Goal: Task Accomplishment & Management: Manage account settings

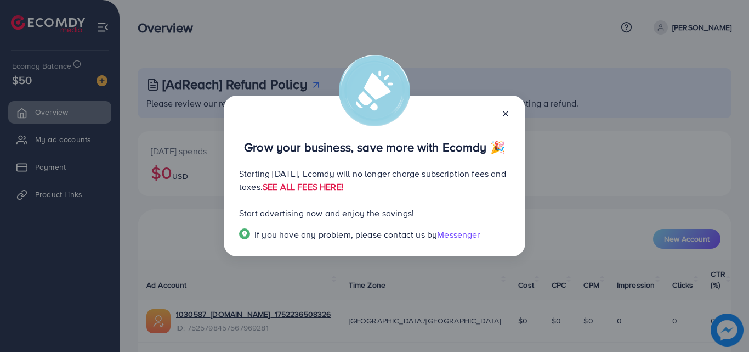
click at [506, 114] on line at bounding box center [506, 113] width 4 height 4
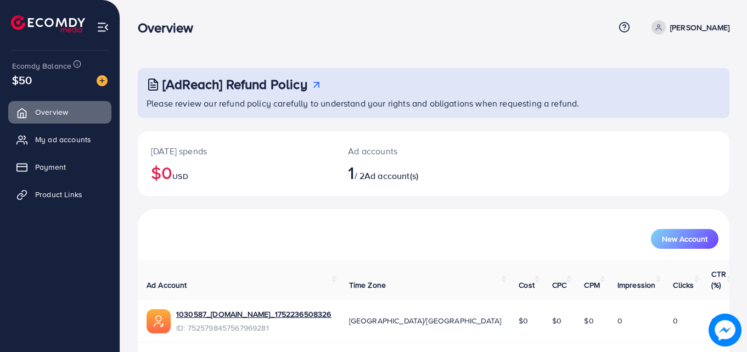
click at [17, 82] on span "$50" at bounding box center [22, 80] width 20 height 16
click at [255, 100] on p "Please review our refund policy carefully to understand your rights and obligat…" at bounding box center [434, 103] width 576 height 13
click at [46, 138] on span "My ad accounts" at bounding box center [66, 139] width 56 height 11
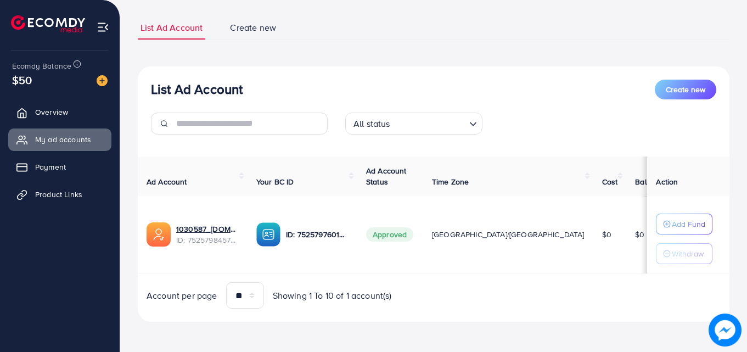
scroll to position [66, 0]
click at [530, 263] on td "[GEOGRAPHIC_DATA]/[GEOGRAPHIC_DATA]" at bounding box center [508, 233] width 170 height 77
click at [43, 110] on span "Overview" at bounding box center [54, 111] width 33 height 11
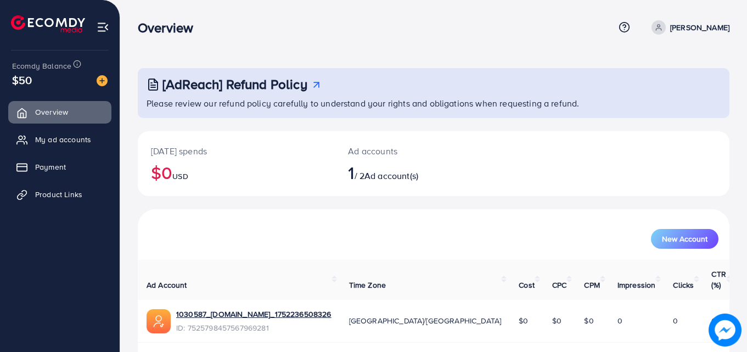
click at [103, 25] on img at bounding box center [103, 27] width 13 height 13
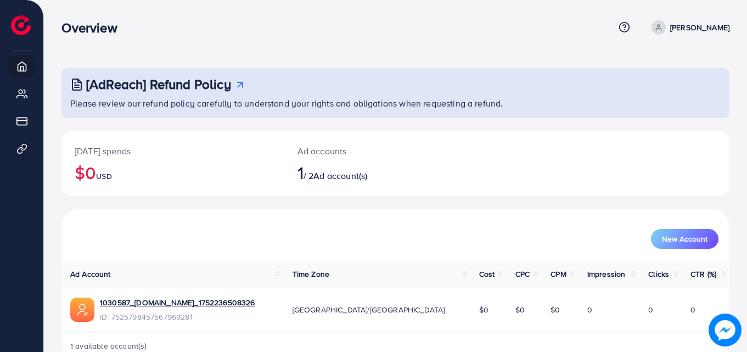
click at [726, 334] on img at bounding box center [724, 329] width 33 height 33
click at [724, 335] on img at bounding box center [724, 329] width 33 height 33
click at [272, 101] on p "Please review our refund policy carefully to understand your rights and obligat…" at bounding box center [396, 103] width 652 height 13
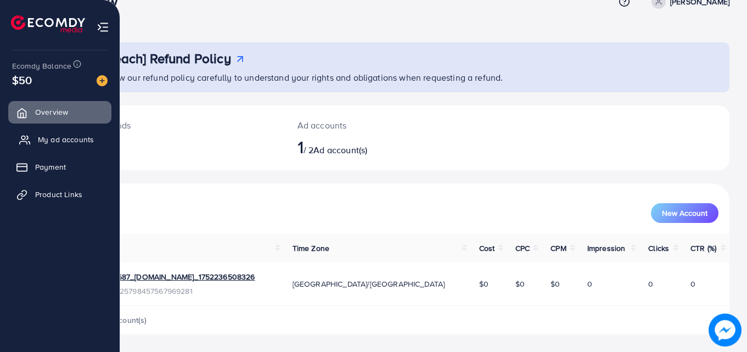
click at [52, 139] on span "My ad accounts" at bounding box center [66, 139] width 56 height 11
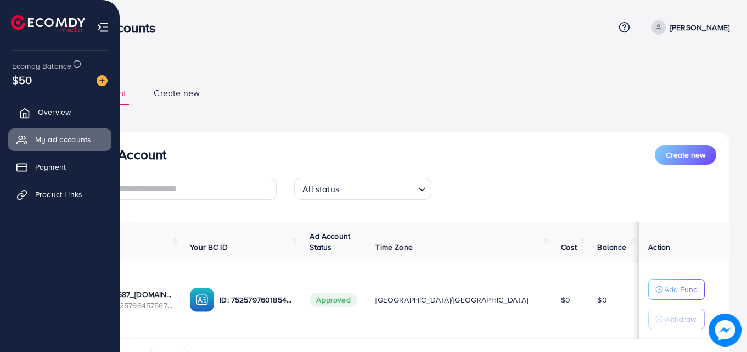
click at [46, 114] on span "Overview" at bounding box center [54, 111] width 33 height 11
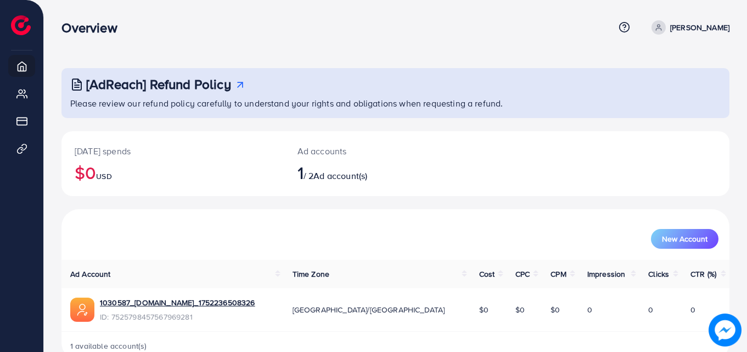
click at [305, 106] on p "Please review our refund policy carefully to understand your rights and obligat…" at bounding box center [396, 103] width 652 height 13
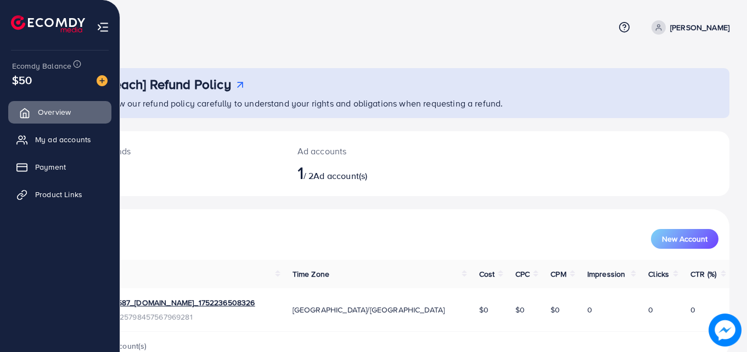
click at [47, 112] on span "Overview" at bounding box center [54, 111] width 33 height 11
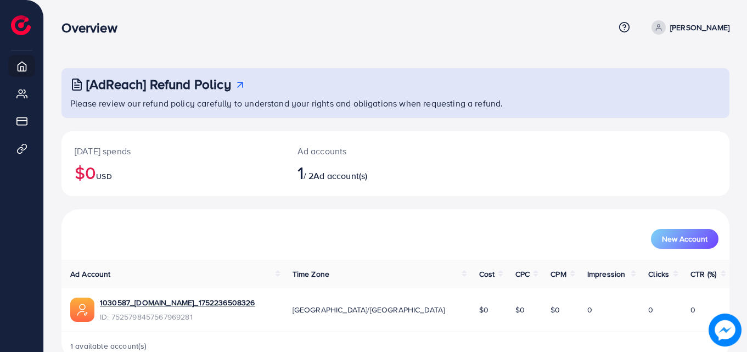
click at [222, 104] on p "Please review our refund policy carefully to understand your rights and obligat…" at bounding box center [396, 103] width 652 height 13
